Goal: Check status: Check status

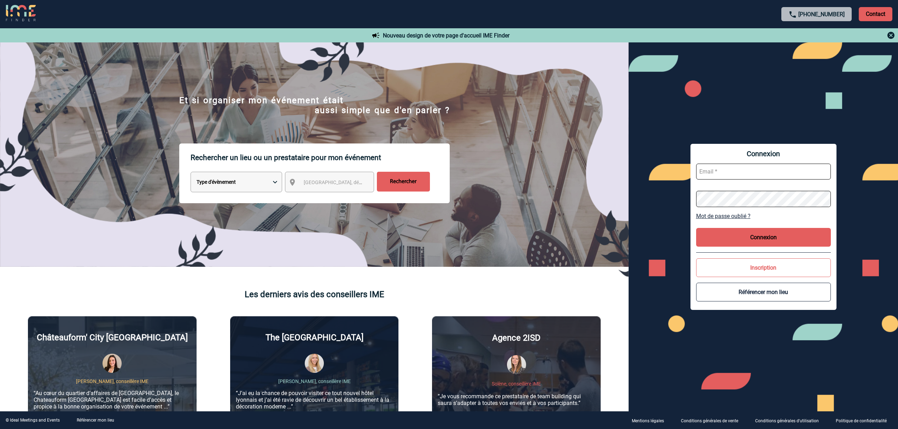
type input "lgebski@ime-groupe.com"
click at [746, 172] on input "lgebski@ime-groupe.com" at bounding box center [763, 172] width 135 height 16
click at [756, 243] on button "Connexion" at bounding box center [763, 237] width 135 height 19
click at [761, 236] on button "Connexion" at bounding box center [763, 237] width 135 height 19
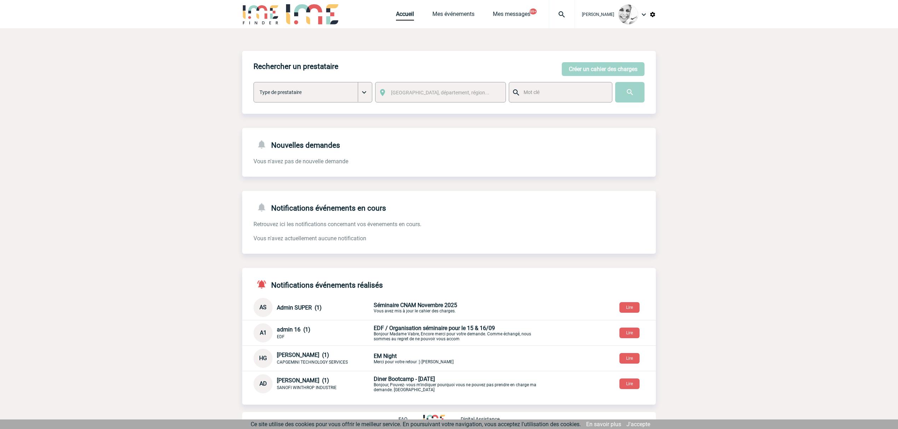
click at [560, 12] on img at bounding box center [561, 14] width 25 height 8
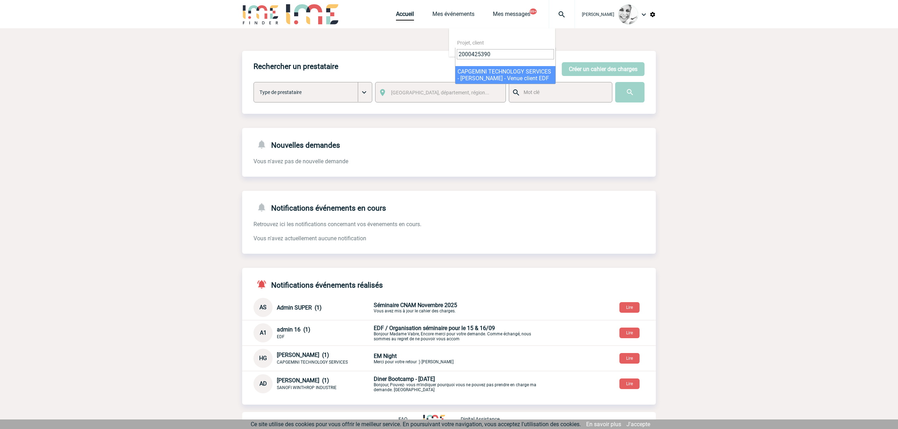
type input "2000425390"
select select "24891"
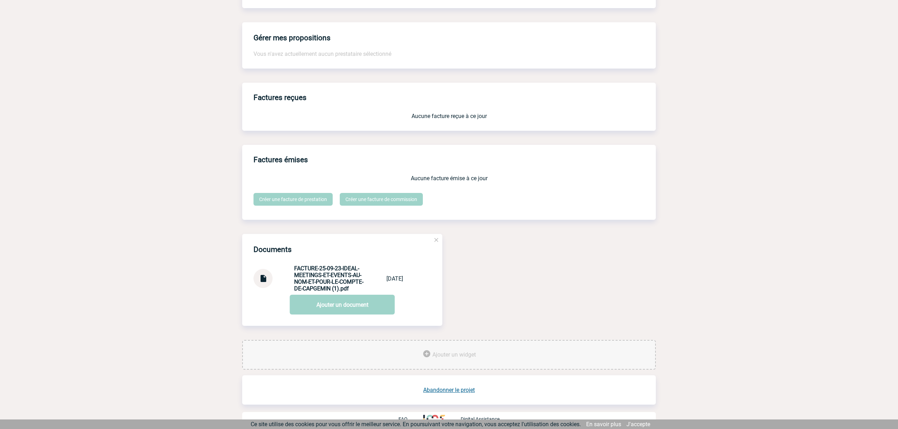
scroll to position [522, 0]
